Goal: Check status: Check status

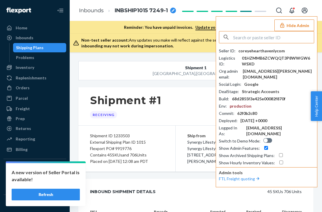
click at [266, 40] on input "text" at bounding box center [273, 37] width 81 height 12
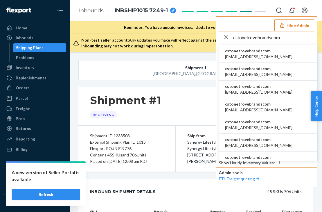
type input "cstonetrovebrandscom"
click at [259, 51] on span "cstonetrovebrandscom" at bounding box center [258, 51] width 67 height 6
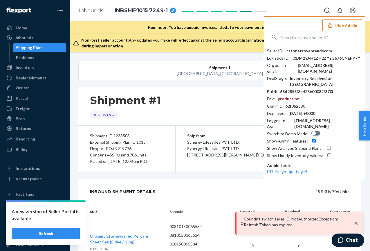
click at [47, 211] on button "Refresh" at bounding box center [46, 233] width 68 height 12
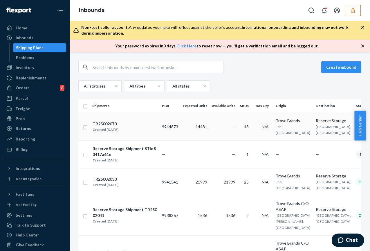
click at [124, 133] on td "TR25002070 Created Sep 22, 2025" at bounding box center [125, 127] width 70 height 28
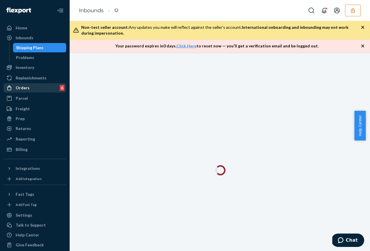
click at [29, 91] on div "Orders 6" at bounding box center [35, 88] width 62 height 8
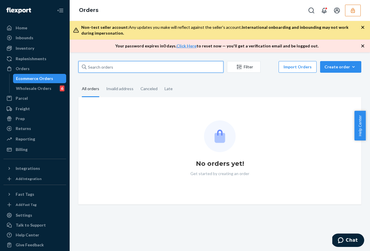
click at [100, 69] on input "text" at bounding box center [150, 67] width 145 height 12
paste input "191029439"
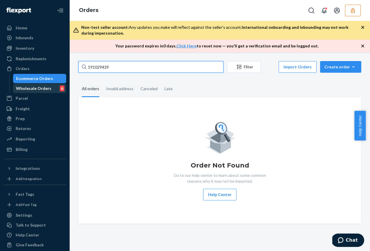
type input "191029439"
click at [26, 87] on div "Wholesale Orders" at bounding box center [33, 88] width 35 height 6
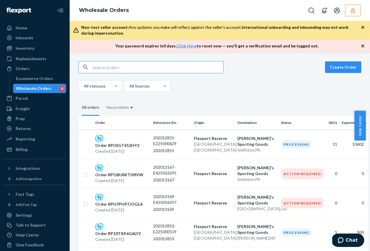
click at [120, 69] on input "text" at bounding box center [158, 67] width 131 height 12
paste input "191029439"
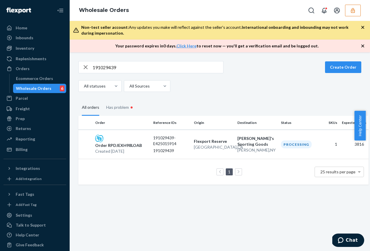
click at [130, 69] on input "191029439" at bounding box center [158, 67] width 131 height 12
click at [129, 69] on input "191029439" at bounding box center [158, 67] width 131 height 12
paste input "8"
click at [129, 64] on input "191029438" at bounding box center [158, 67] width 131 height 12
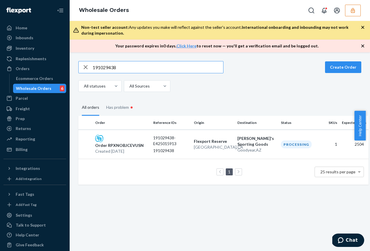
click at [129, 64] on input "191029438" at bounding box center [158, 67] width 131 height 12
paste input "7"
click at [154, 66] on input "191029437" at bounding box center [158, 67] width 131 height 12
paste input "6"
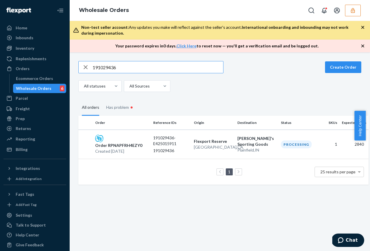
click at [134, 65] on input "191029436" at bounding box center [158, 67] width 131 height 12
paste input "5"
type input "191029435"
